Goal: Register for event/course

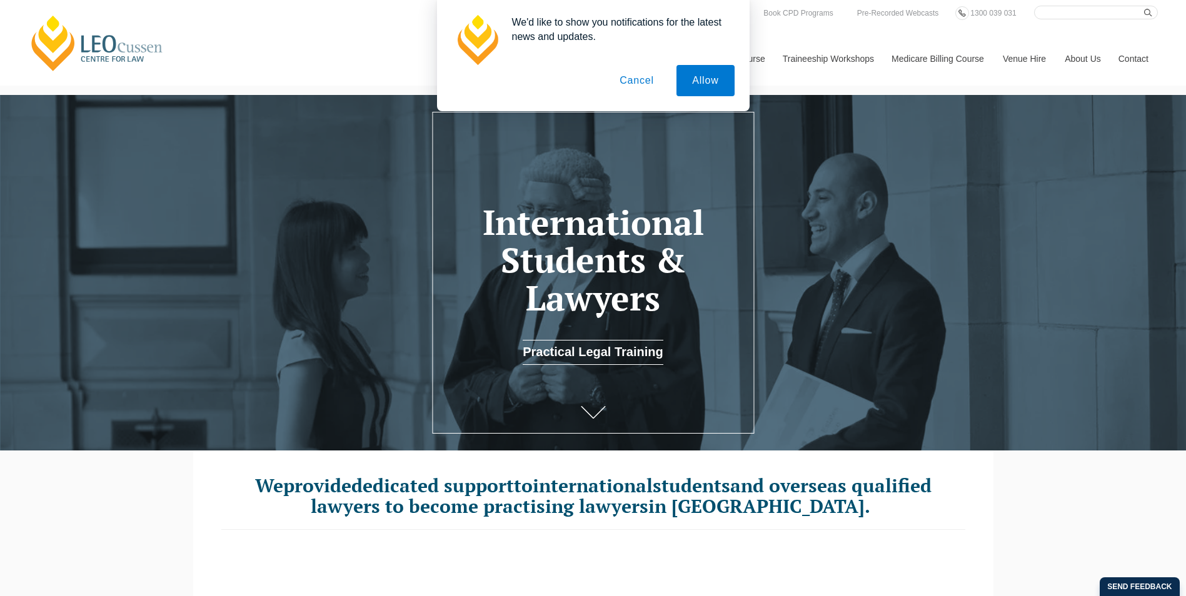
click at [646, 79] on button "Cancel" at bounding box center [637, 80] width 66 height 31
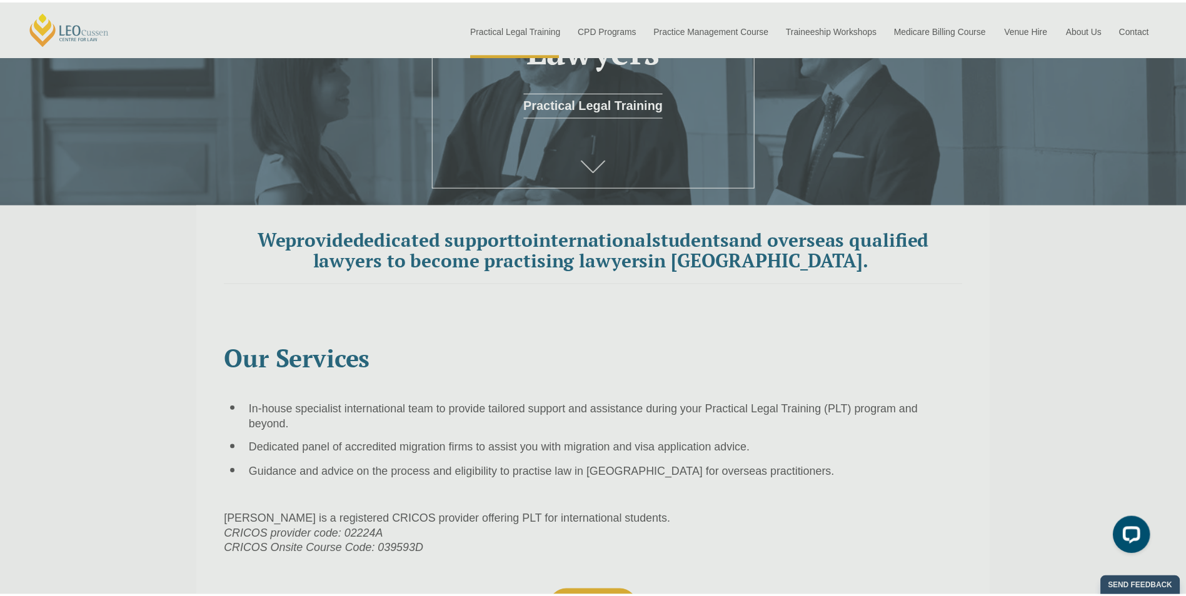
scroll to position [250, 0]
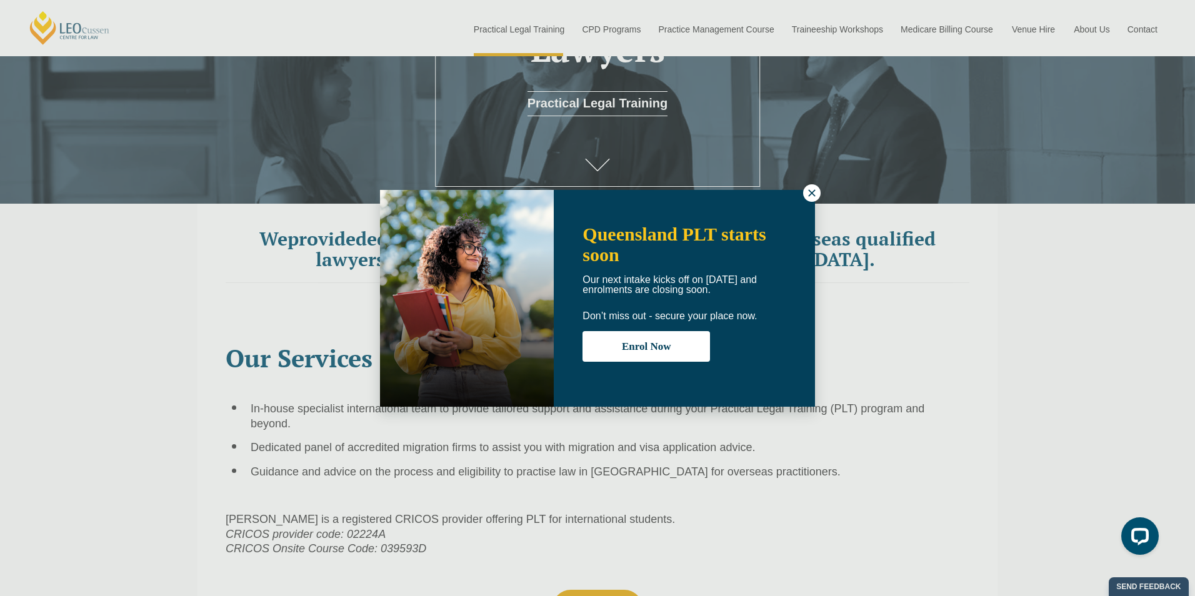
click at [814, 195] on icon at bounding box center [811, 192] width 7 height 7
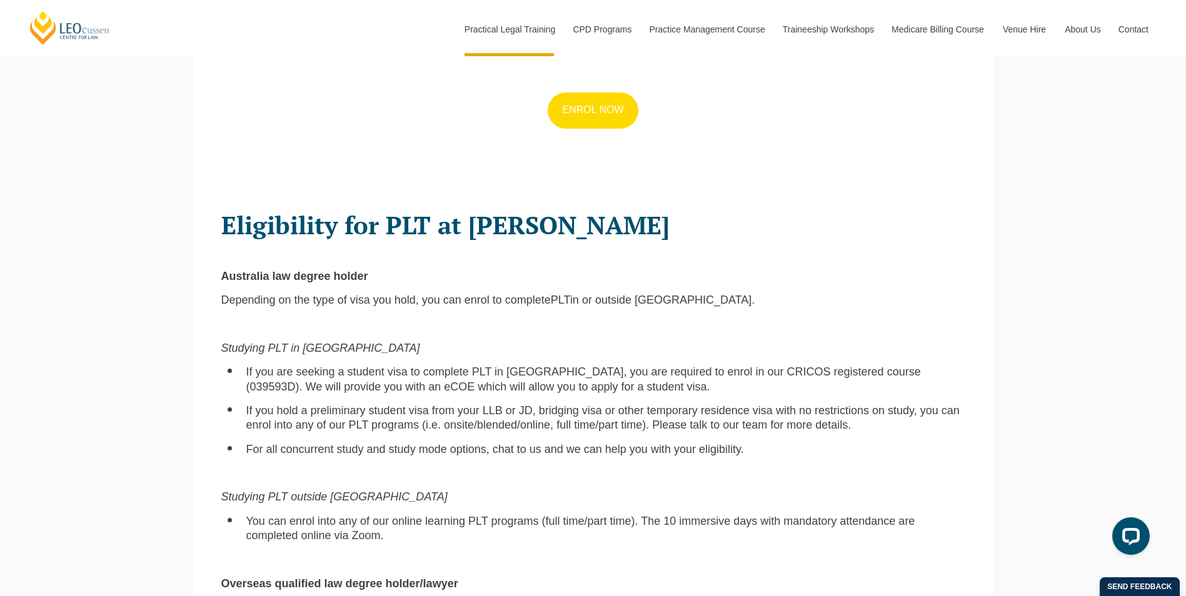
scroll to position [750, 0]
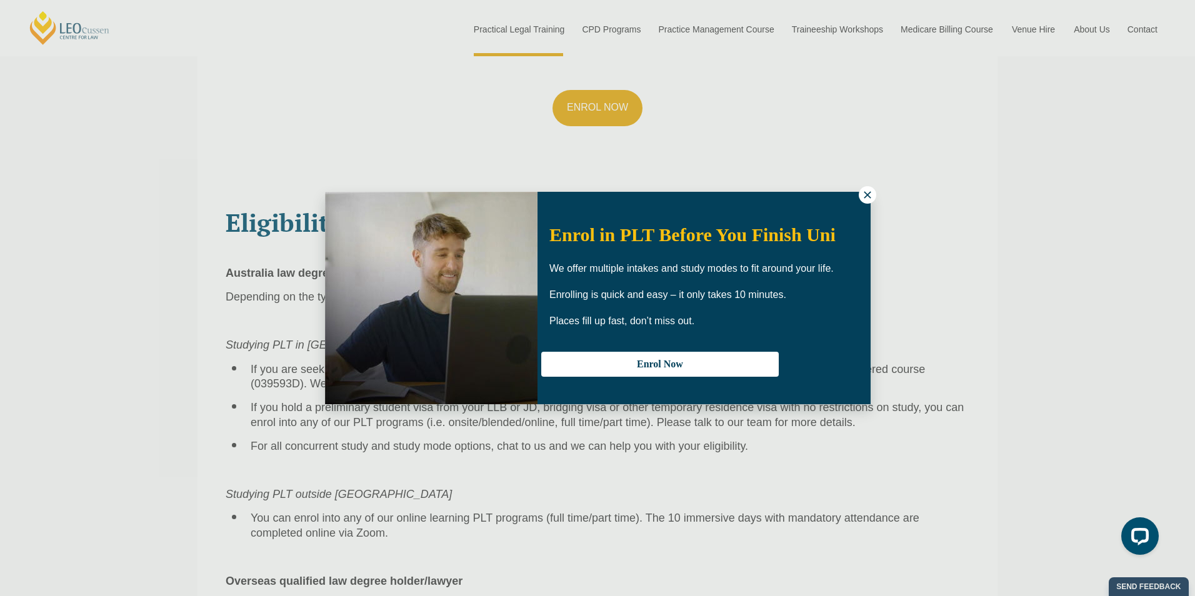
click at [860, 189] on div "Enrol in PLT Before You Finish Uni We offer multiple intakes and study modes to…" at bounding box center [597, 298] width 1195 height 596
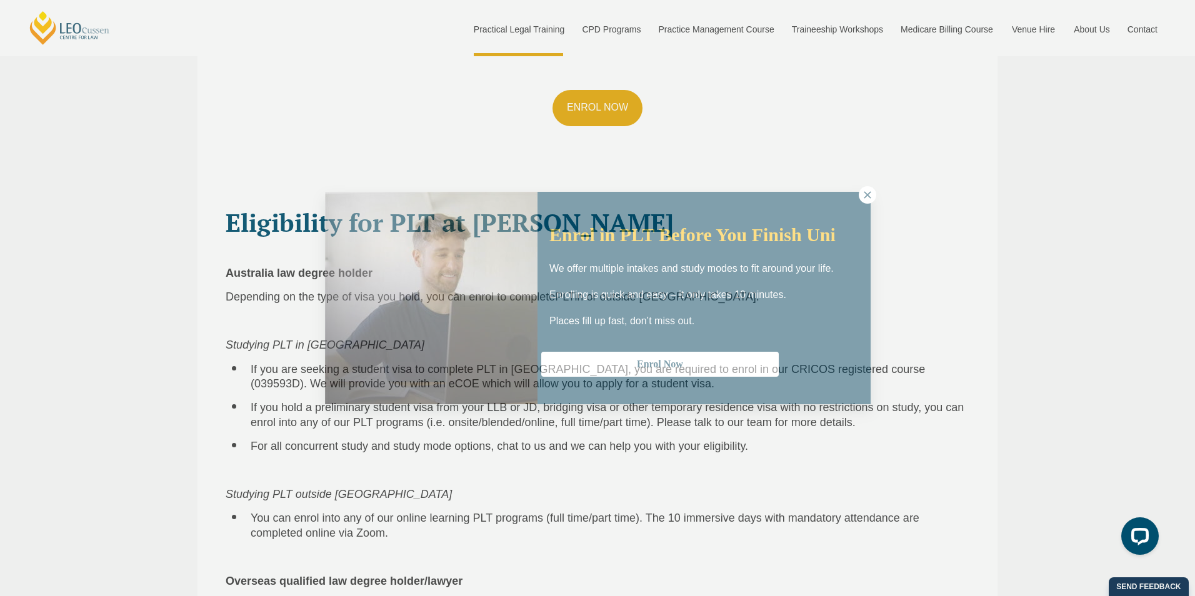
click at [867, 189] on div "Eligibility for PLT at Leo Cussen Australia law degree holder Depending on the …" at bounding box center [598, 505] width 744 height 643
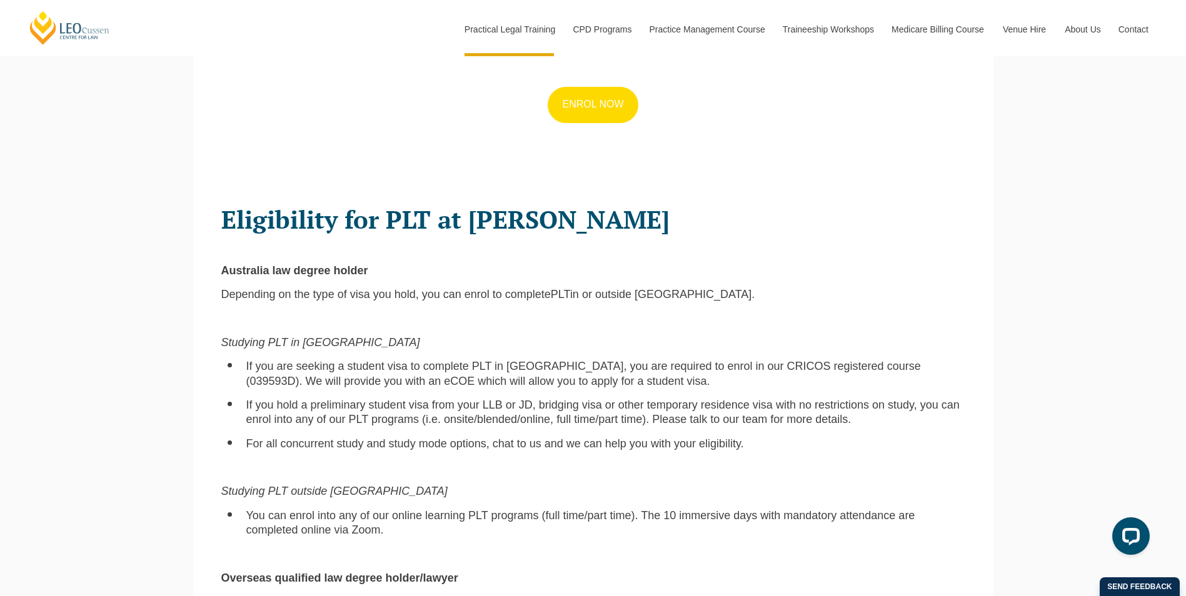
click at [601, 100] on link "ENROL NOW" at bounding box center [593, 105] width 90 height 36
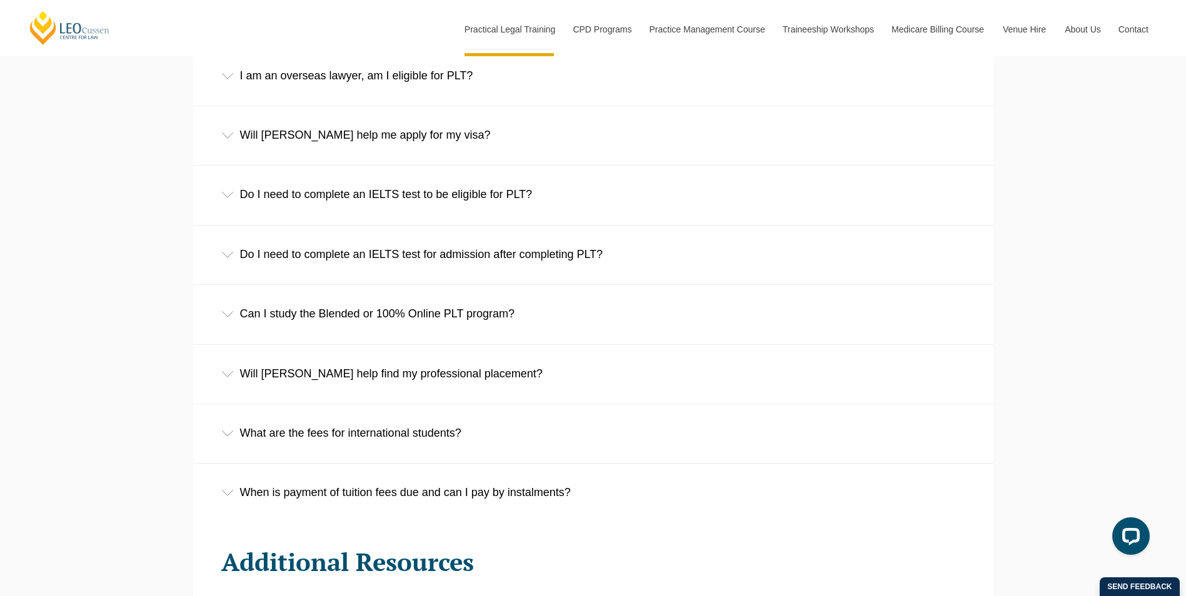
scroll to position [2219, 0]
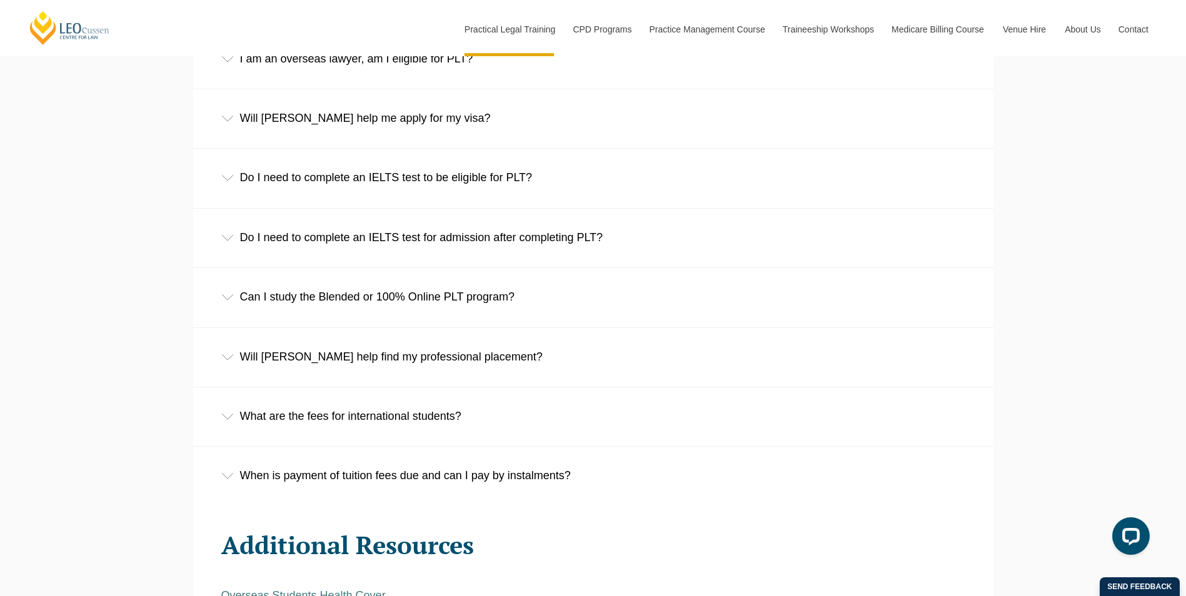
click at [446, 140] on div "Will Leo Cussen help me apply for my visa?" at bounding box center [593, 118] width 800 height 58
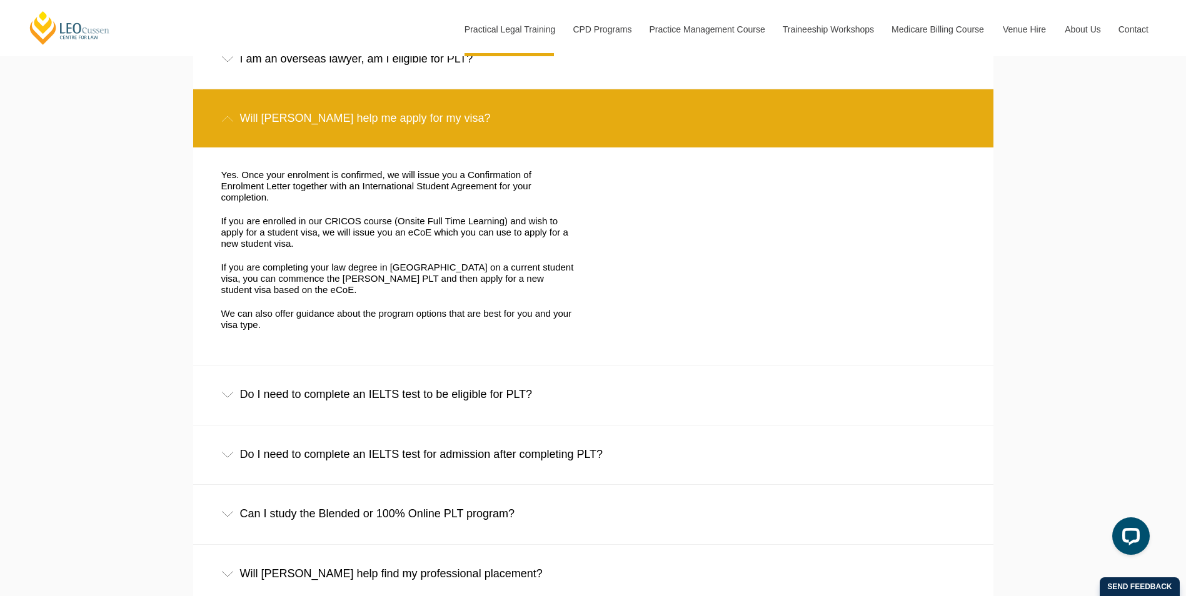
click at [445, 130] on div "Will Leo Cussen help me apply for my visa?" at bounding box center [593, 118] width 800 height 58
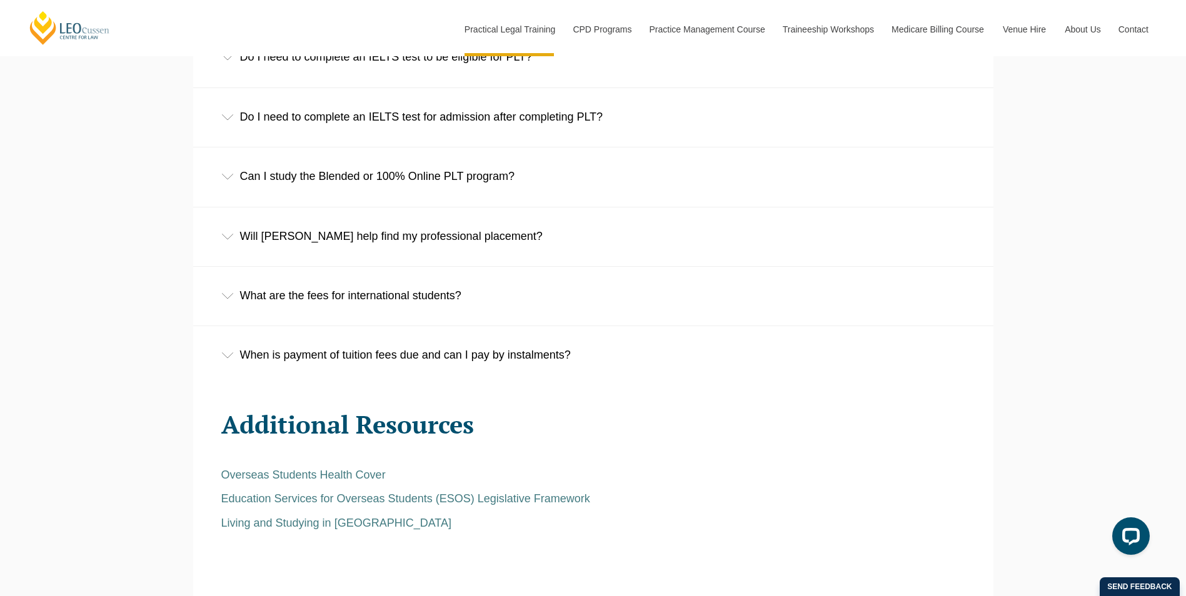
scroll to position [2344, 0]
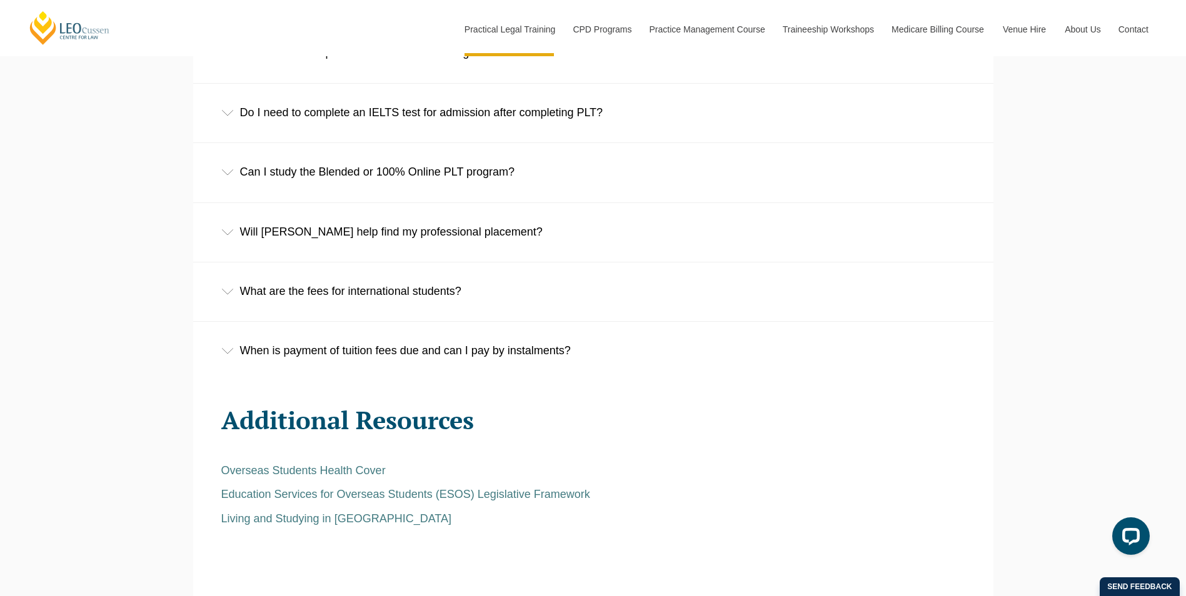
click at [409, 285] on div "What are the fees for international students?" at bounding box center [593, 292] width 800 height 58
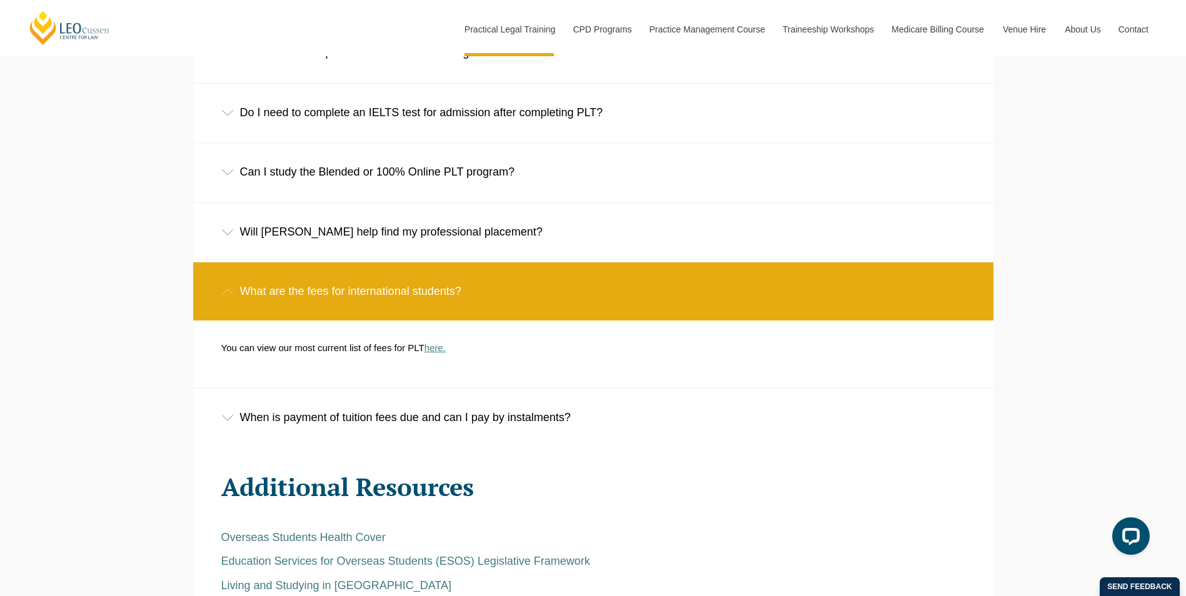
click at [441, 348] on link "here." at bounding box center [435, 348] width 21 height 11
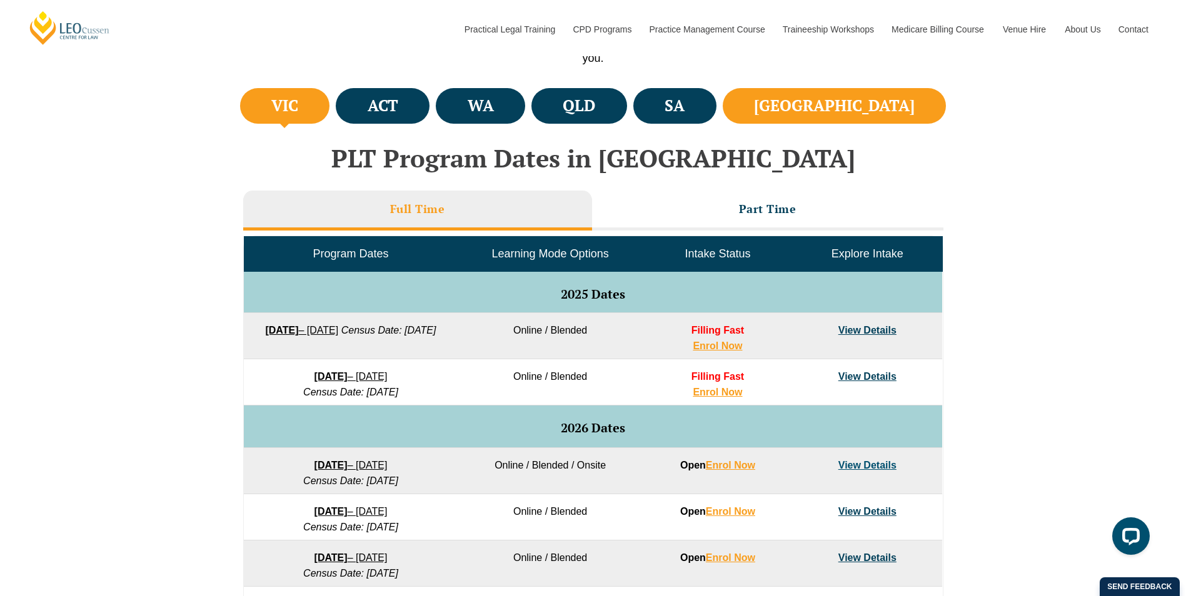
click at [892, 93] on li "NSW" at bounding box center [835, 106] width 224 height 36
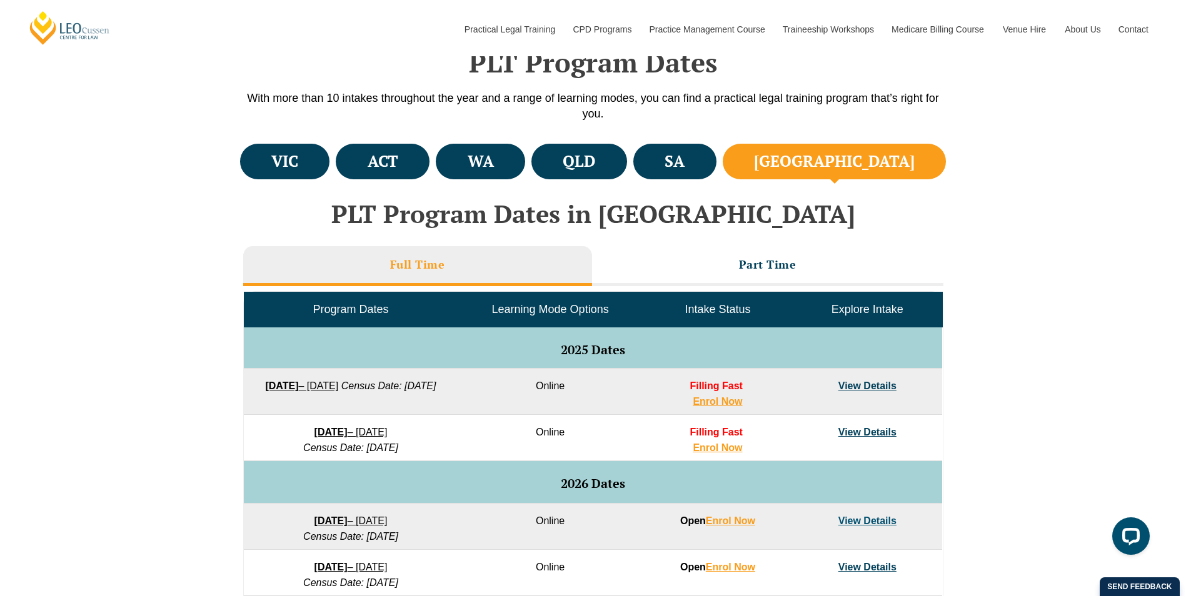
scroll to position [375, 0]
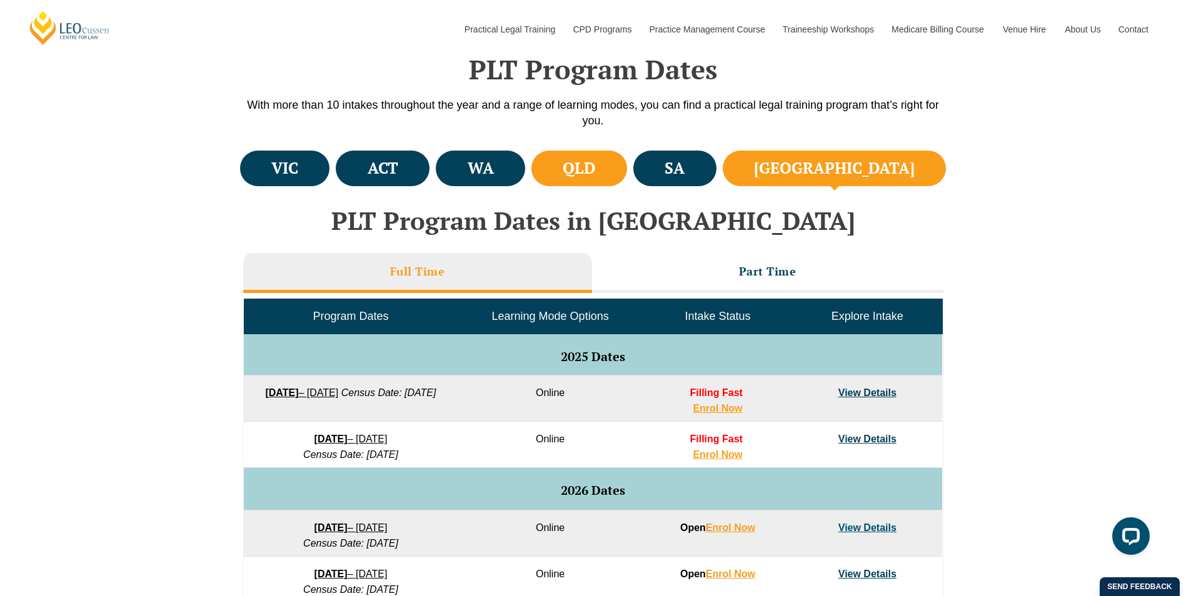
click at [627, 183] on li "QLD" at bounding box center [579, 169] width 96 height 36
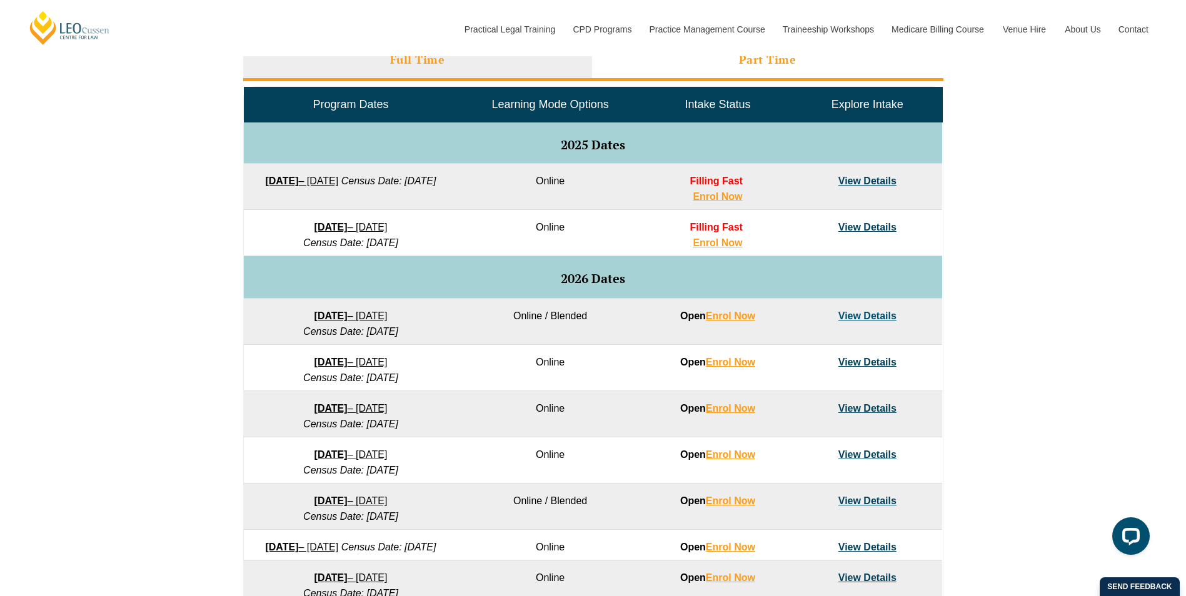
scroll to position [438, 0]
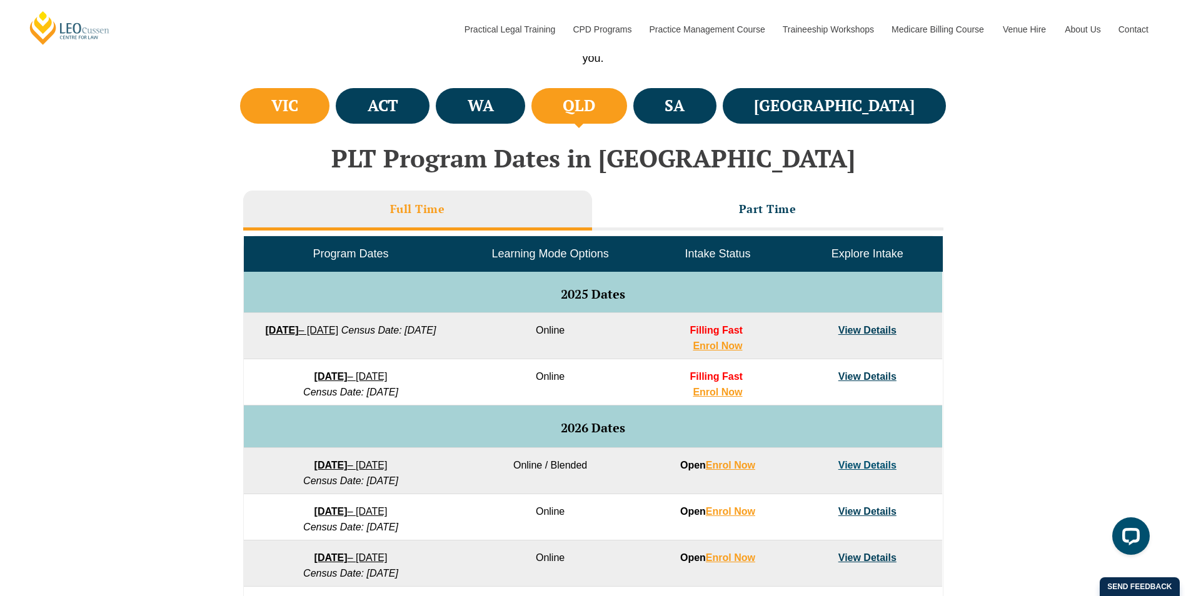
click at [330, 121] on li "VIC" at bounding box center [285, 106] width 90 height 36
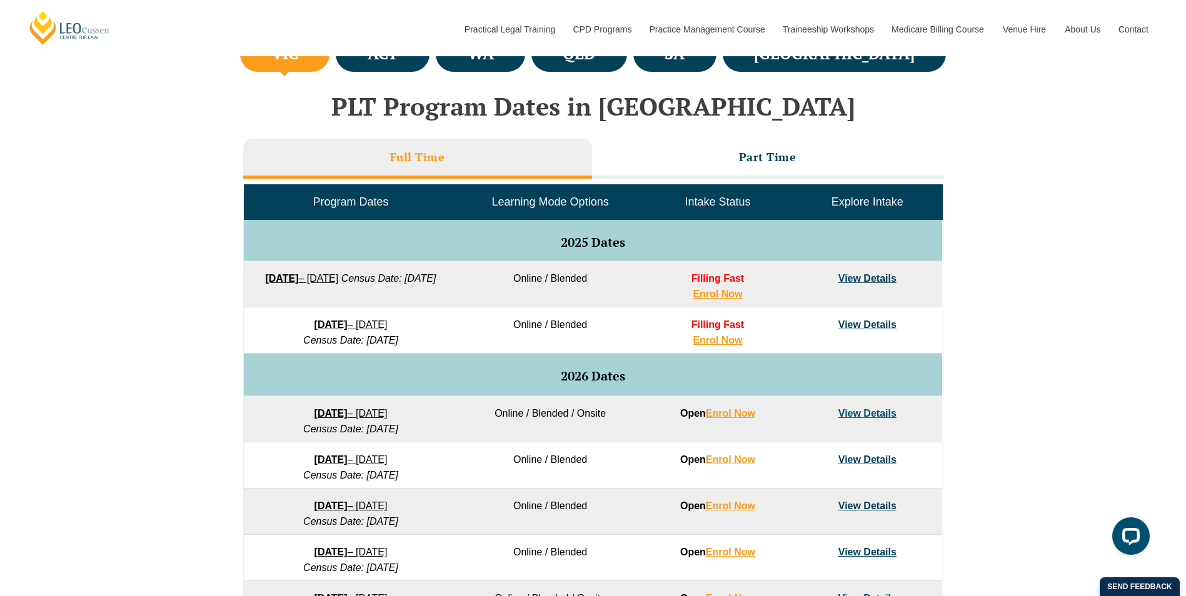
scroll to position [313, 0]
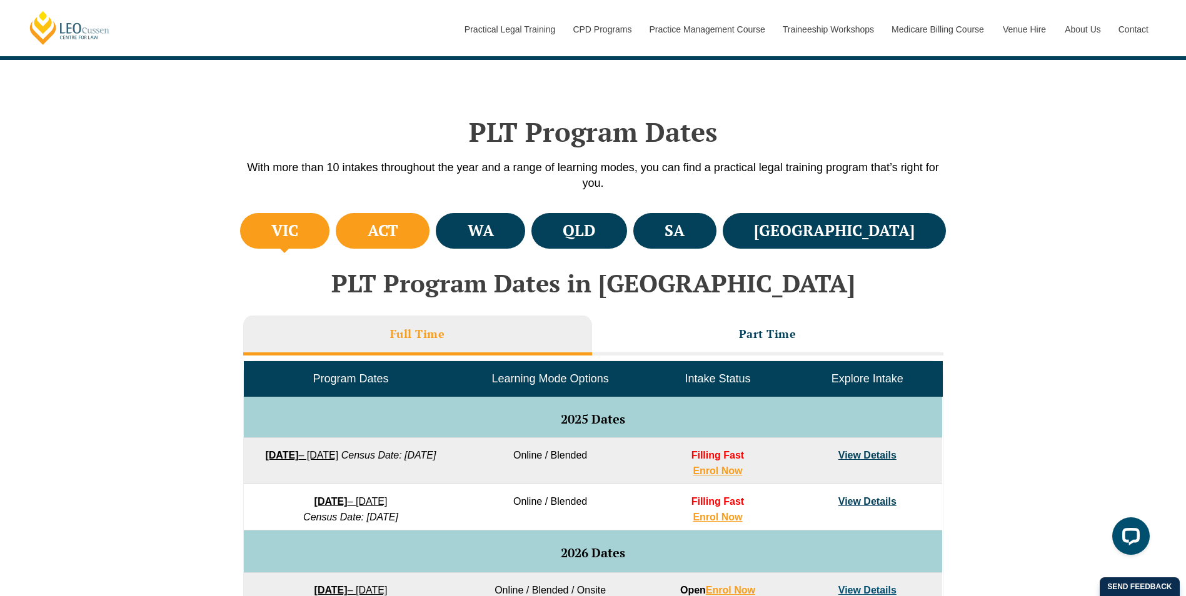
click at [430, 227] on li "ACT" at bounding box center [383, 231] width 94 height 36
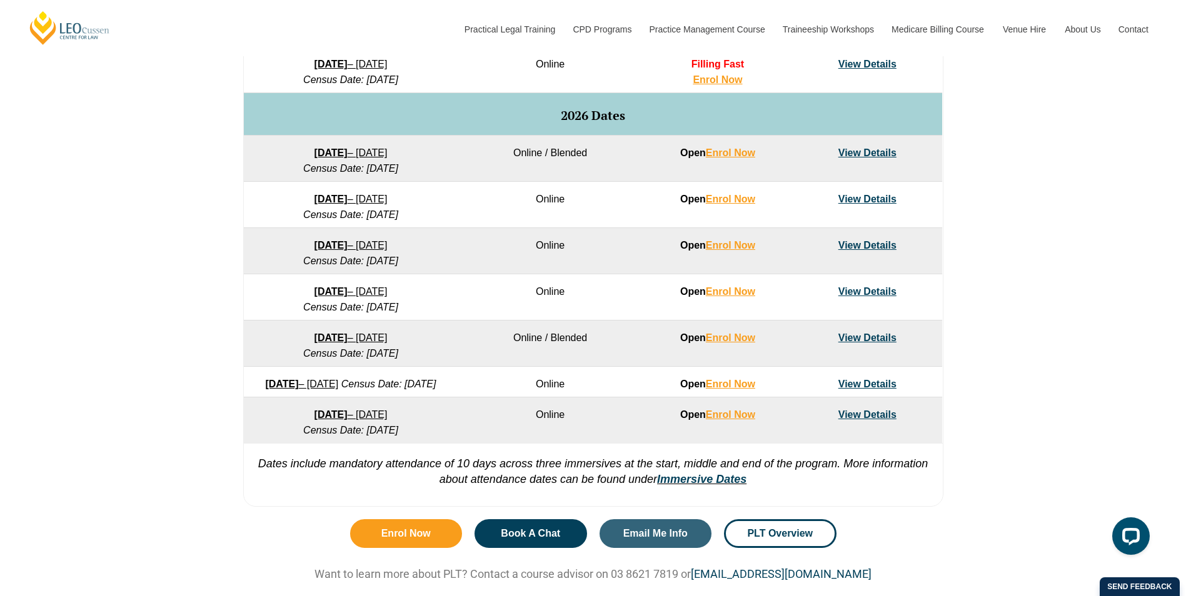
scroll to position [438, 0]
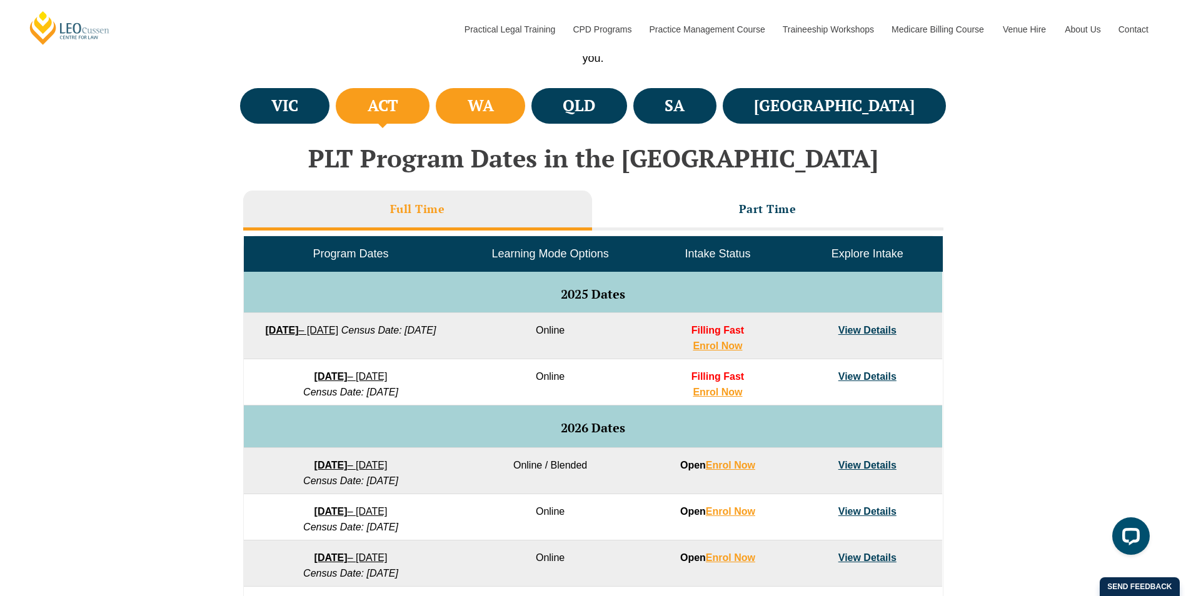
click at [494, 109] on h4 "WA" at bounding box center [481, 106] width 26 height 21
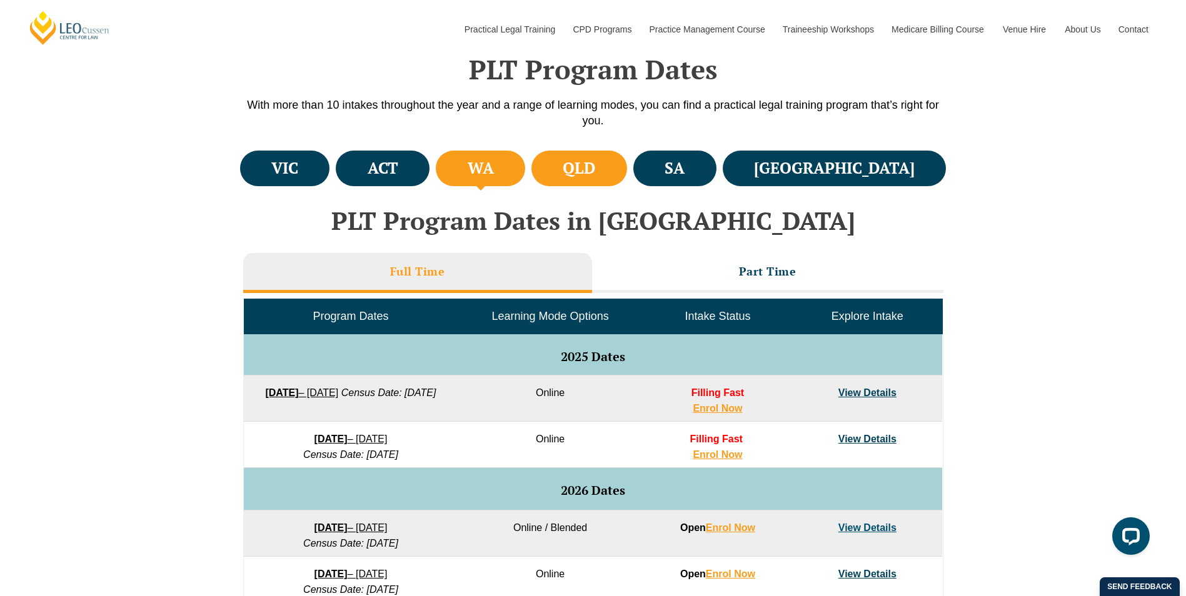
click at [595, 161] on h4 "QLD" at bounding box center [579, 168] width 33 height 21
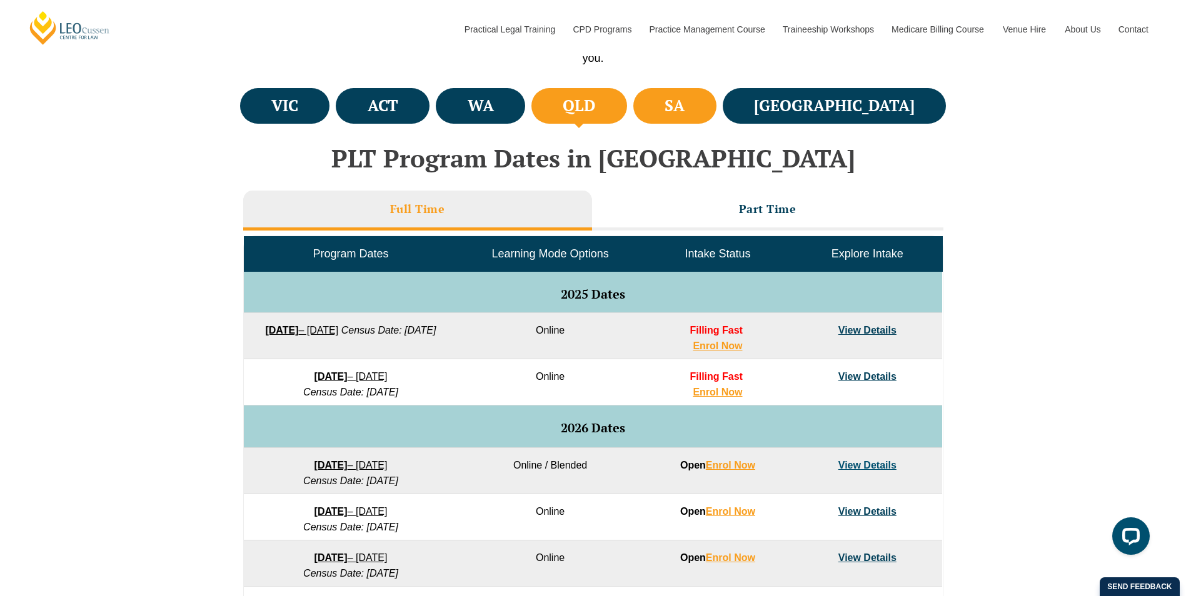
click at [685, 96] on h4 "SA" at bounding box center [675, 106] width 20 height 21
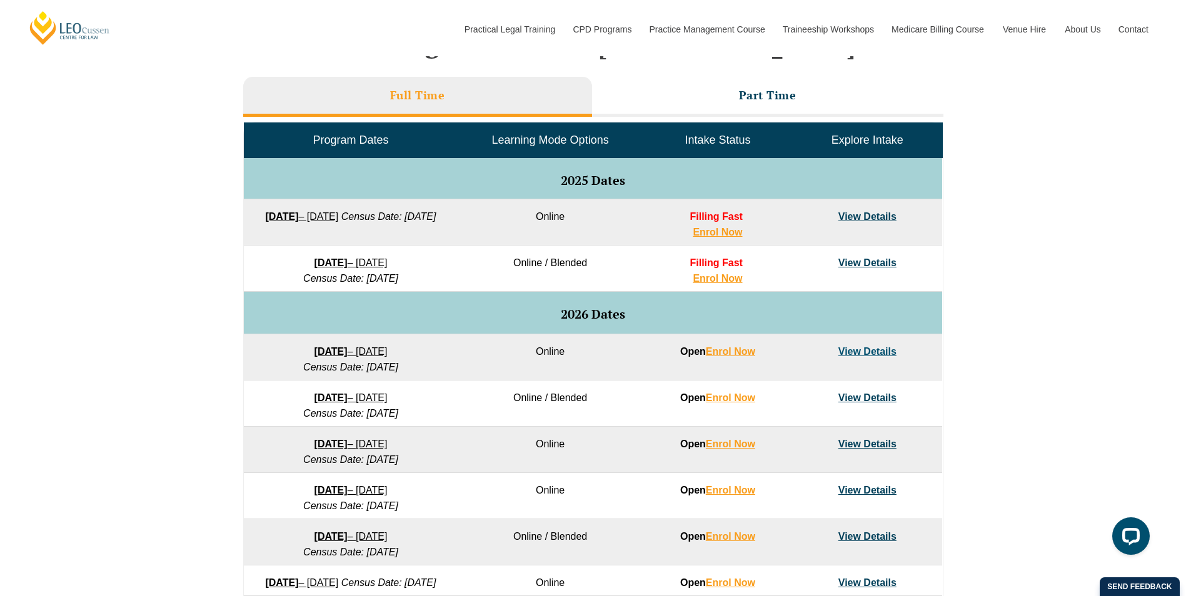
scroll to position [375, 0]
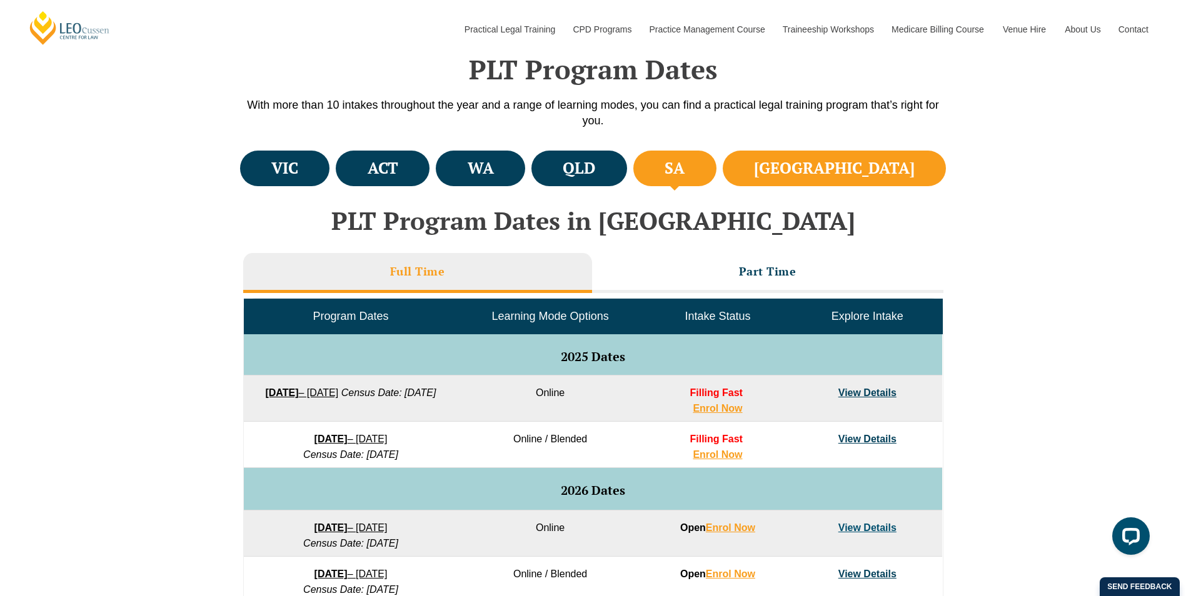
click at [853, 158] on li "[GEOGRAPHIC_DATA]" at bounding box center [835, 169] width 224 height 36
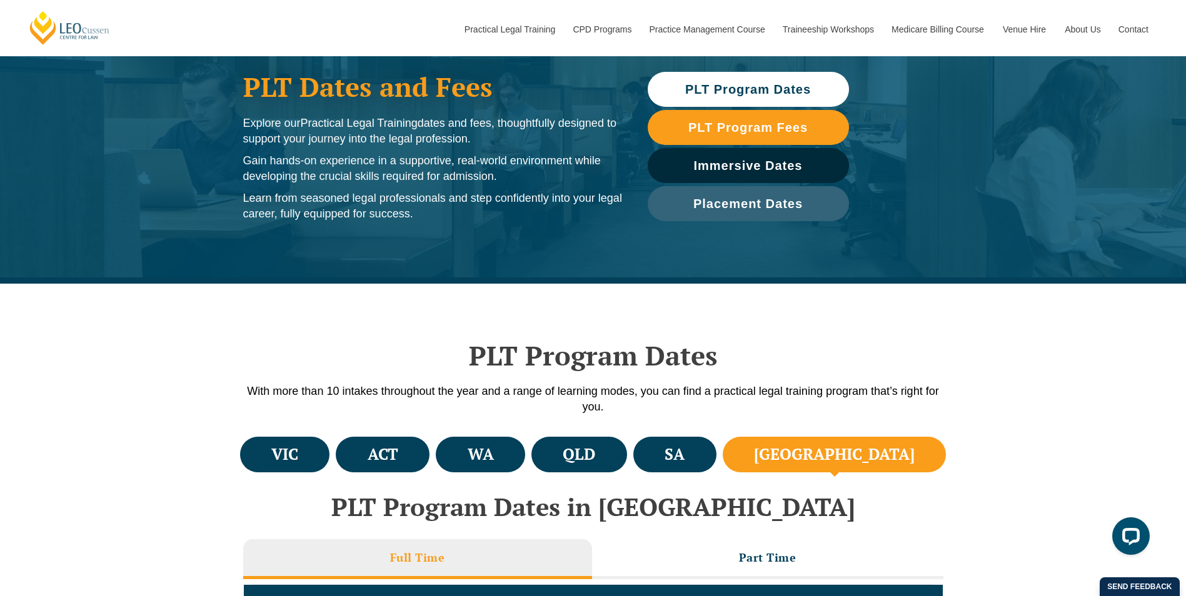
scroll to position [0, 0]
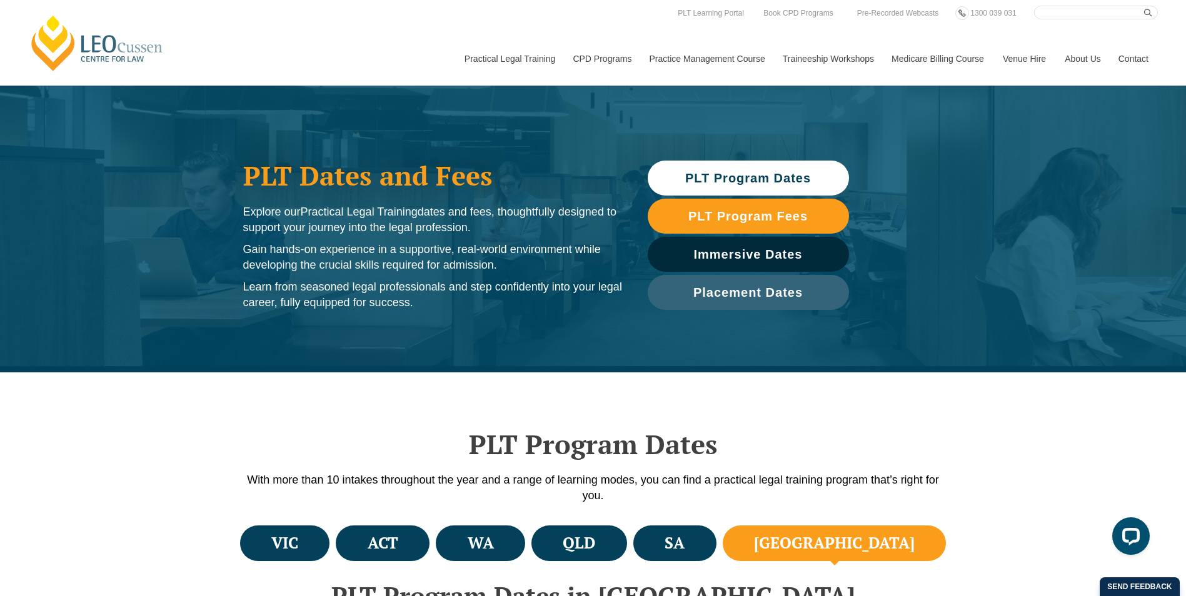
click at [763, 179] on span "PLT Program Dates" at bounding box center [748, 178] width 126 height 13
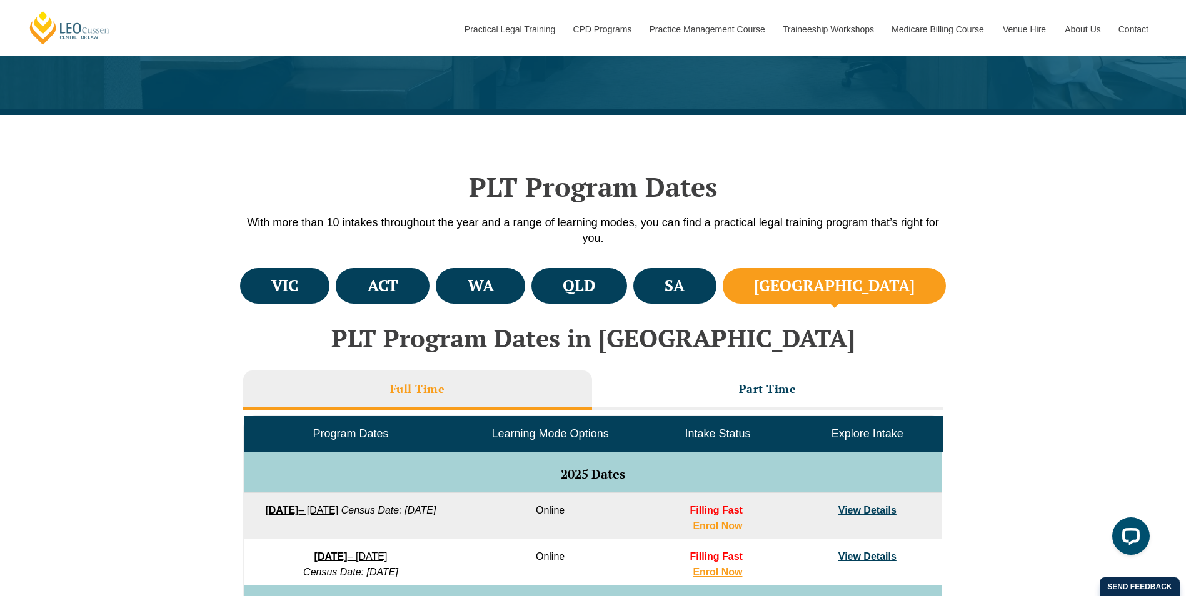
scroll to position [373, 0]
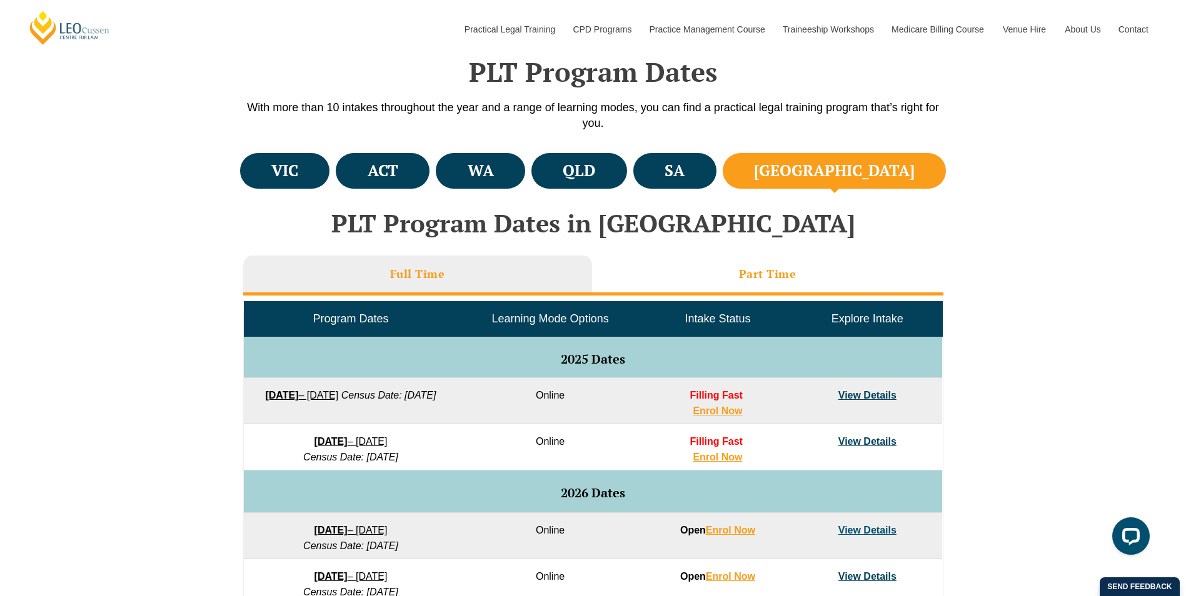
click at [677, 271] on li "Part Time" at bounding box center [767, 276] width 351 height 40
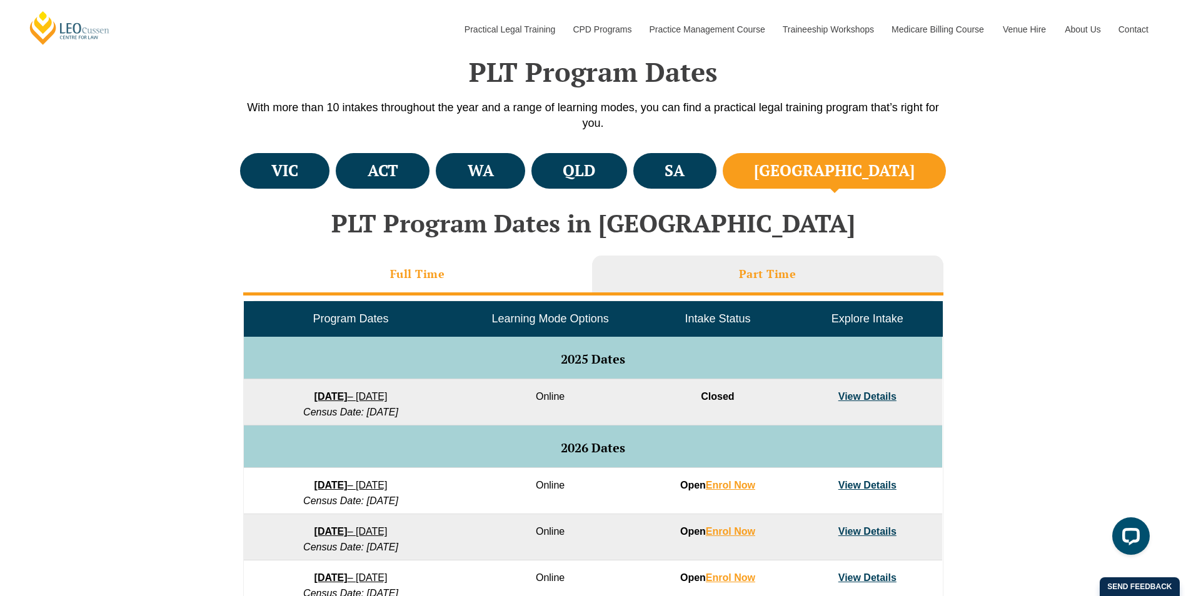
click at [460, 264] on li "Full Time" at bounding box center [417, 276] width 349 height 40
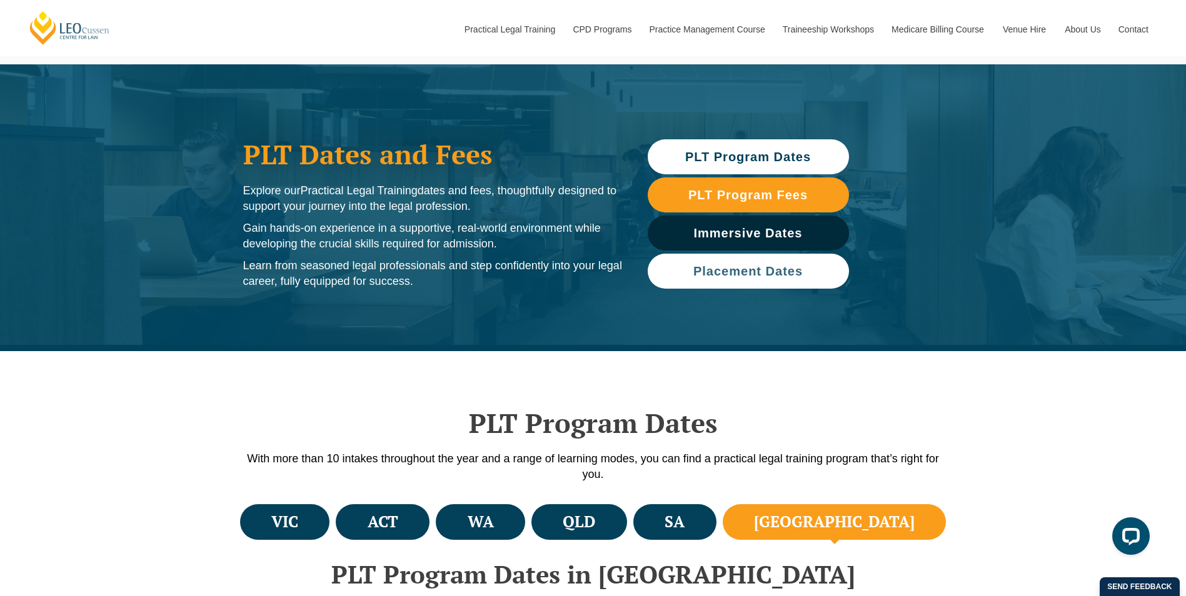
scroll to position [0, 0]
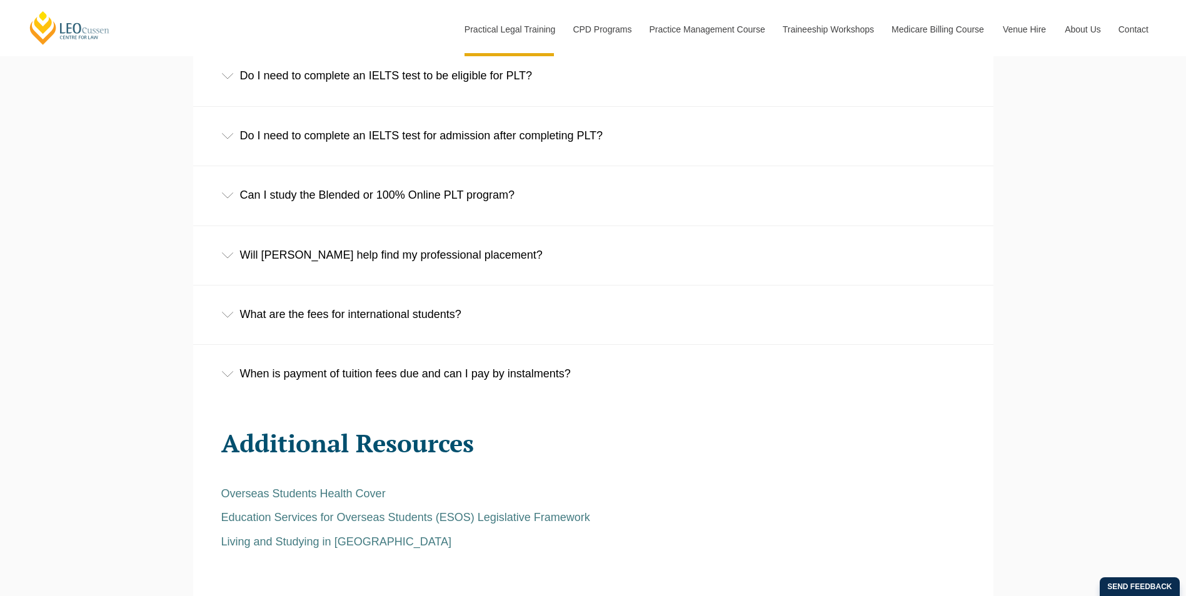
scroll to position [2344, 0]
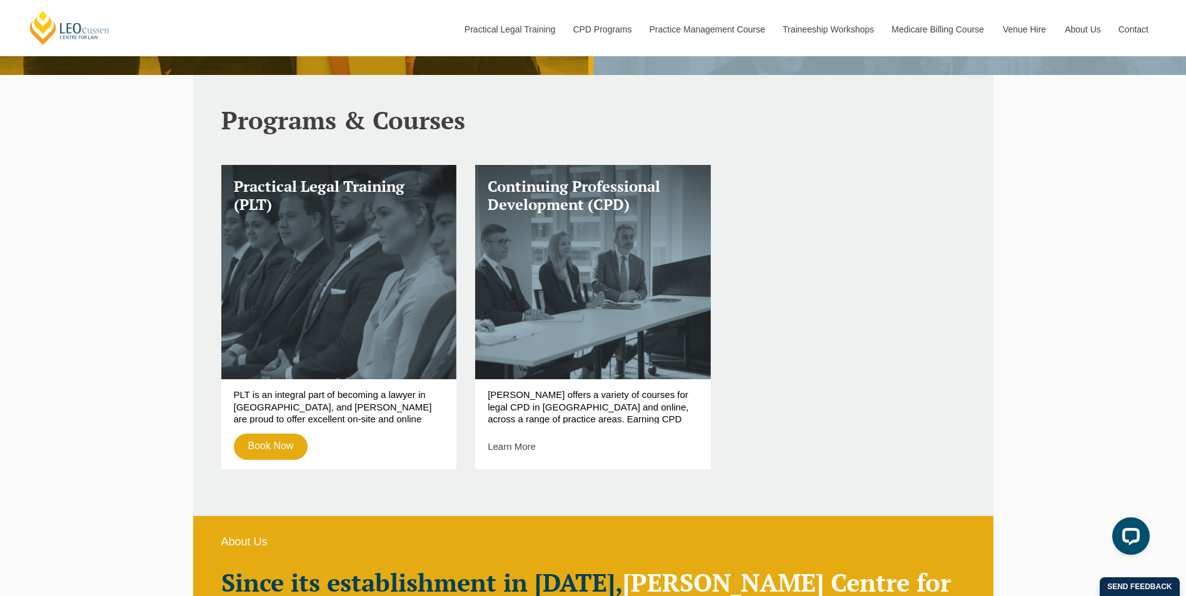
scroll to position [625, 0]
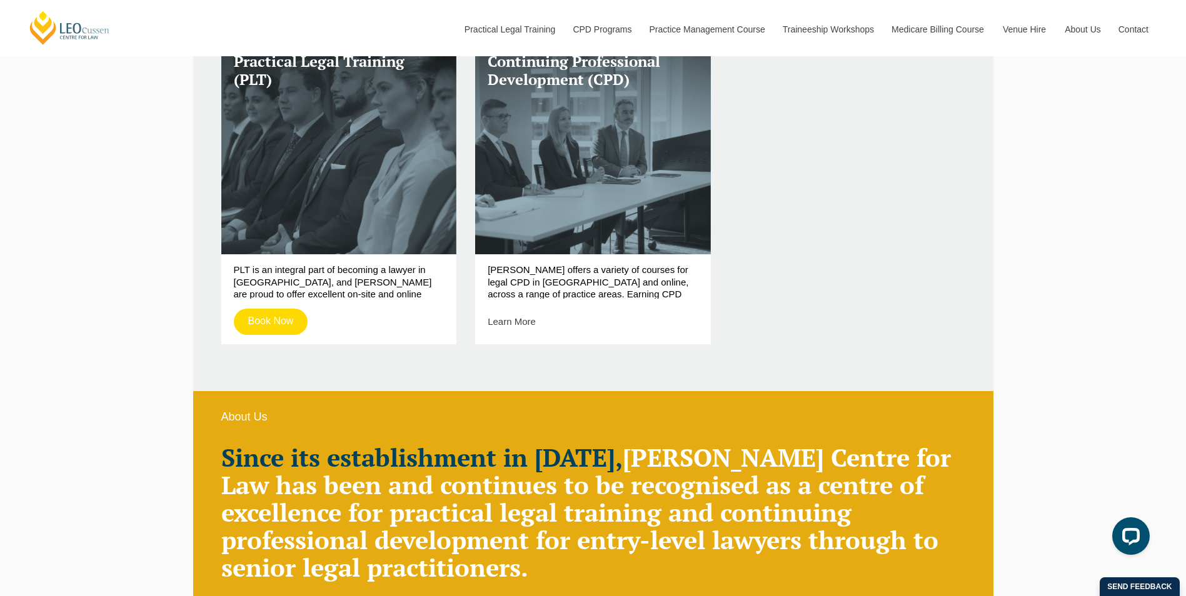
click at [288, 321] on link "Book Now" at bounding box center [271, 322] width 74 height 26
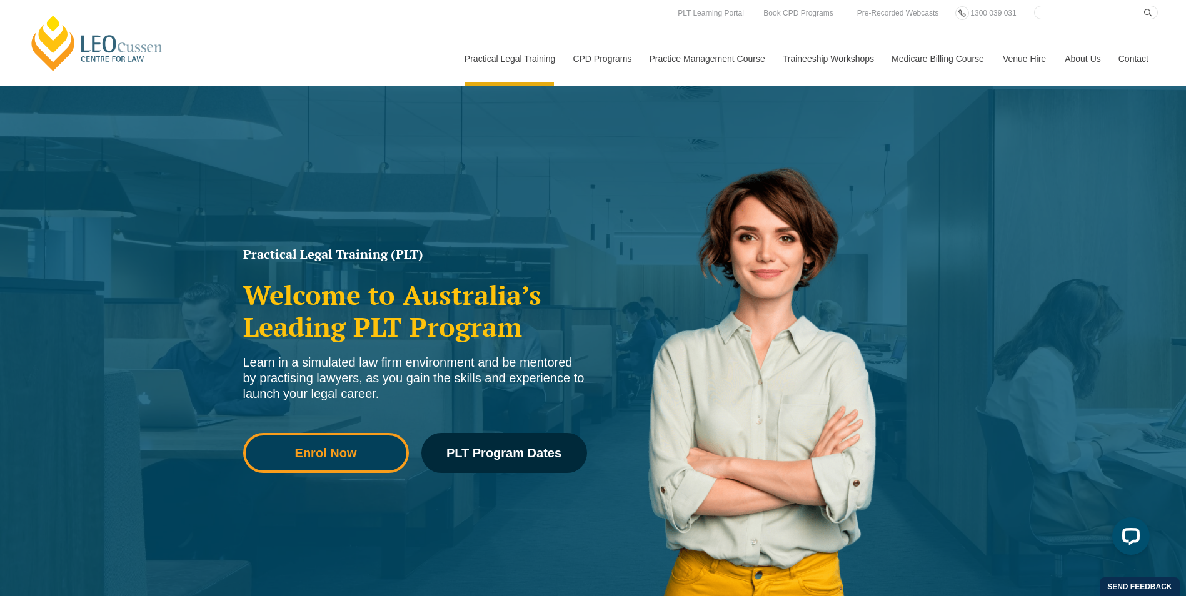
click at [348, 451] on span "Enrol Now" at bounding box center [326, 453] width 62 height 13
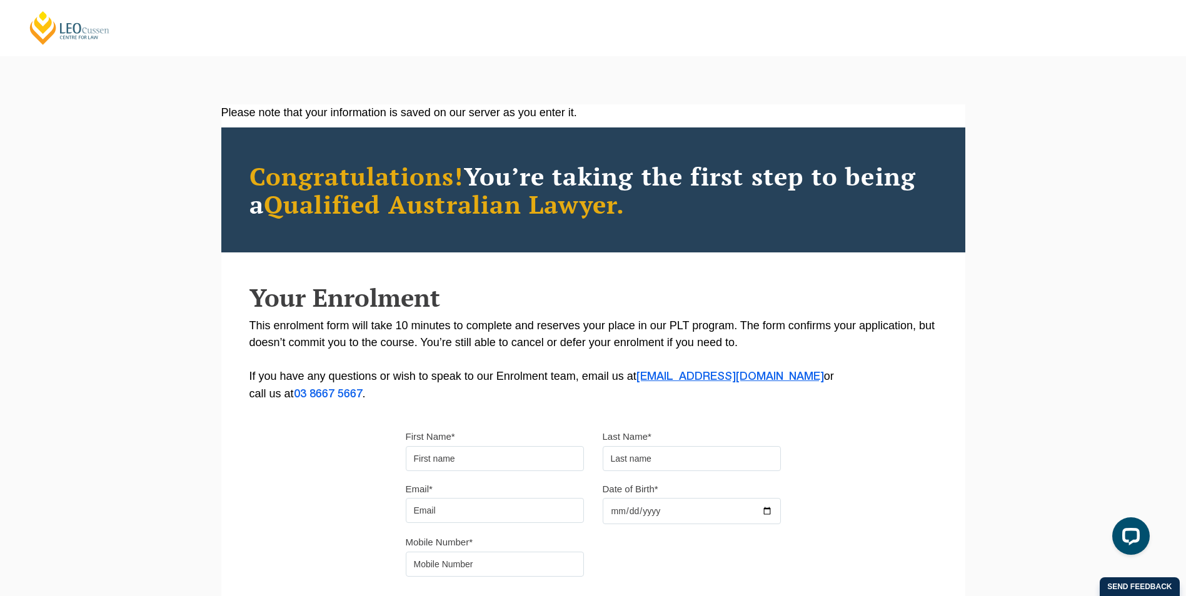
scroll to position [246, 0]
